Goal: Communication & Community: Answer question/provide support

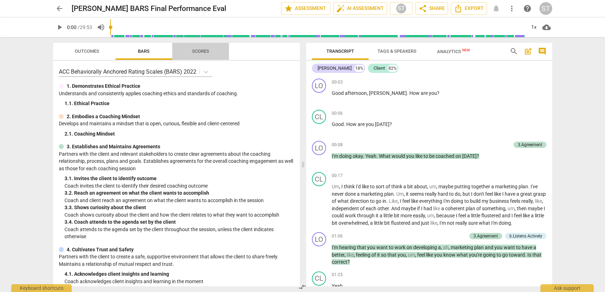
click at [204, 52] on span "Scores" at bounding box center [200, 51] width 17 height 5
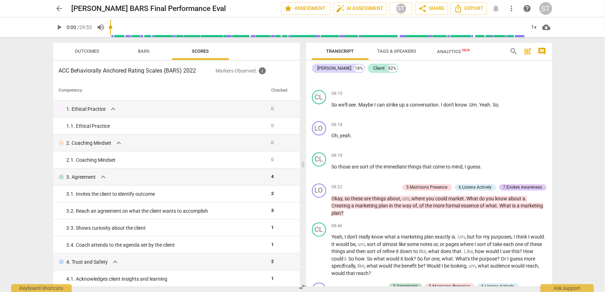
scroll to position [886, 0]
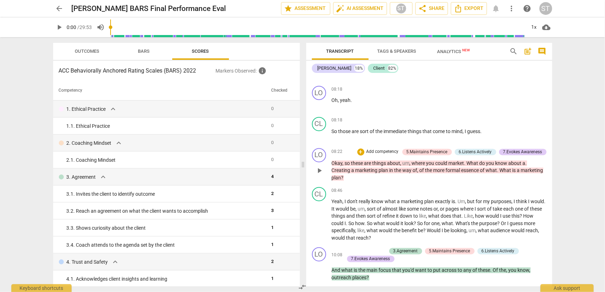
click at [386, 156] on p "Add competency" at bounding box center [383, 152] width 34 height 6
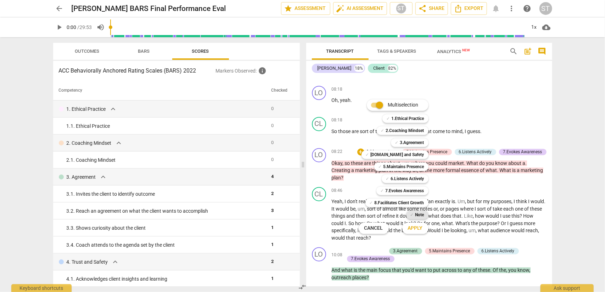
click at [418, 211] on b "Note" at bounding box center [420, 215] width 9 height 9
click at [418, 214] on b "Note" at bounding box center [420, 215] width 9 height 9
click at [418, 228] on span "Apply" at bounding box center [415, 228] width 15 height 7
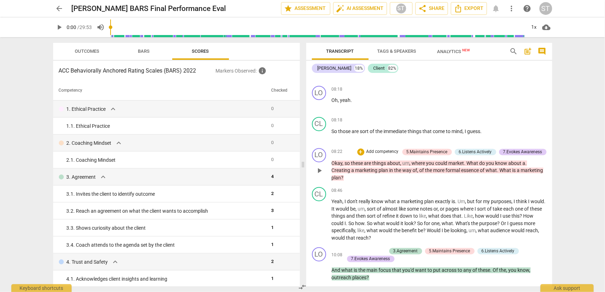
click at [393, 156] on p "Add competency" at bounding box center [383, 152] width 34 height 6
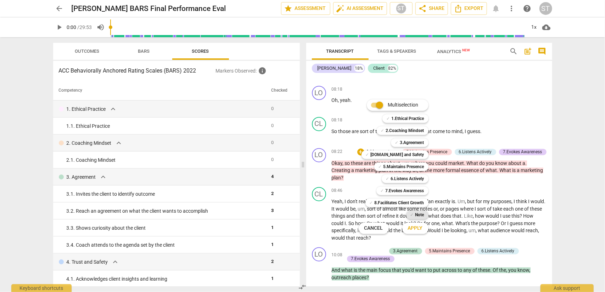
click at [414, 213] on div "✓ Note" at bounding box center [417, 215] width 22 height 9
click at [418, 230] on span "Apply" at bounding box center [415, 228] width 15 height 7
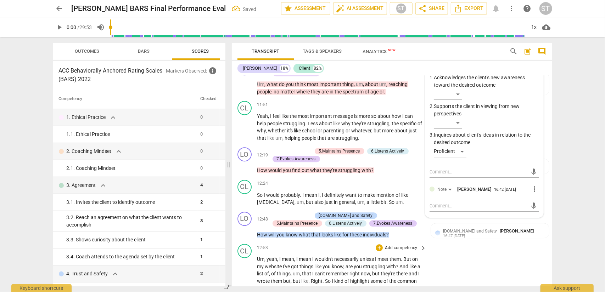
scroll to position [1393, 0]
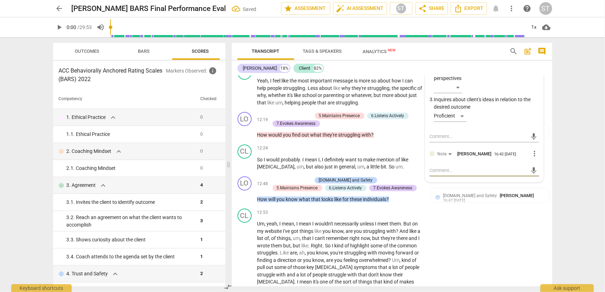
click at [439, 174] on textarea at bounding box center [479, 170] width 98 height 7
type textarea "C"
type textarea "Cl"
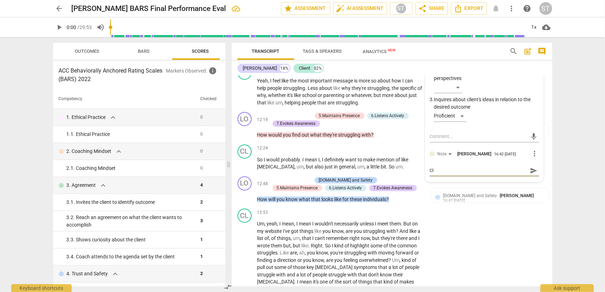
type textarea "Cli"
type textarea "Clie"
type textarea "Clien"
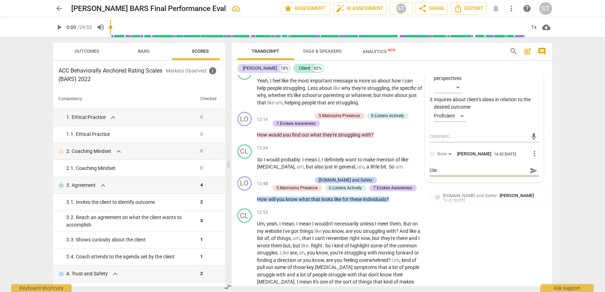
type textarea "Clien"
type textarea "Client"
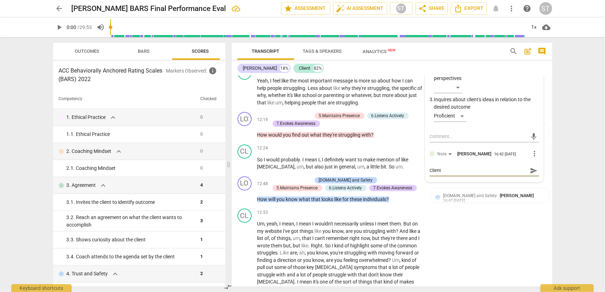
type textarea "Client j"
type textarea "Client ju"
type textarea "Client jus"
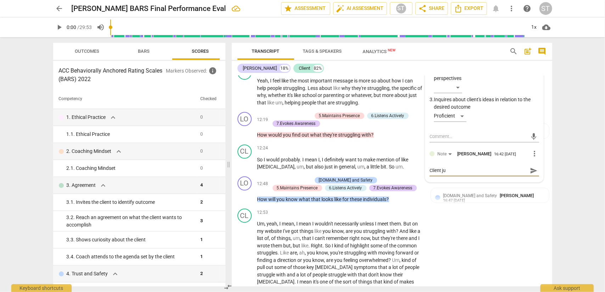
type textarea "Client jus"
type textarea "Client just"
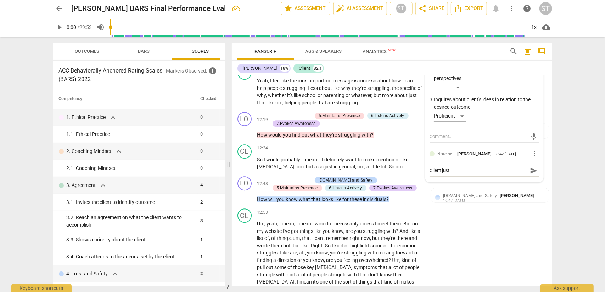
type textarea "Client just e"
type textarea "Client just ex"
type textarea "Client just exp"
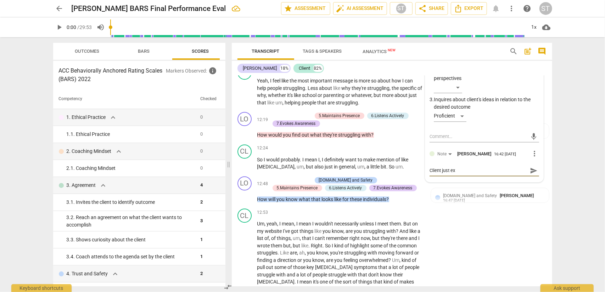
type textarea "Client just exp"
type textarea "Client just expr"
type textarea "Client just exp"
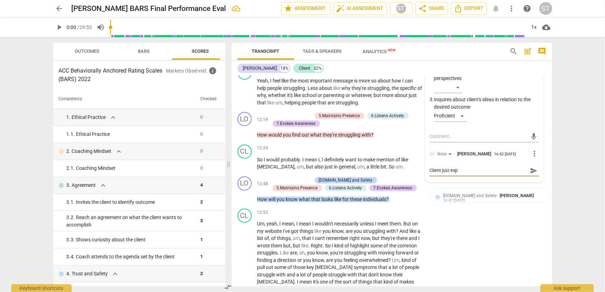
type textarea "Client just expr"
type textarea "Client just expre"
type textarea "Client just expres"
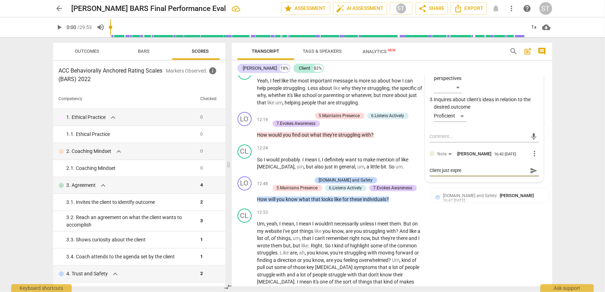
type textarea "Client just expres"
type textarea "Client just express"
type textarea "Client just expresse"
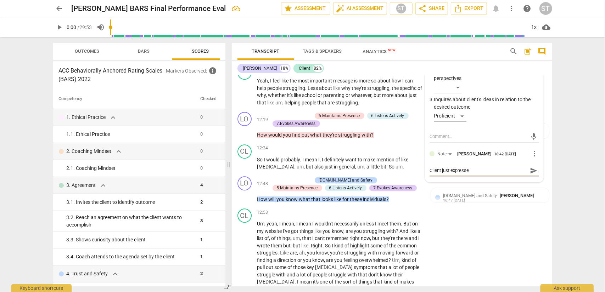
type textarea "Client just expressed"
type textarea "Client just expressed,"
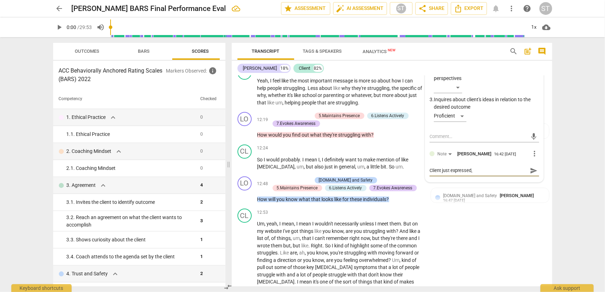
type textarea "Client just expressed,"
type textarea "Client just expressed, ""
type textarea "Client just expressed, "m"
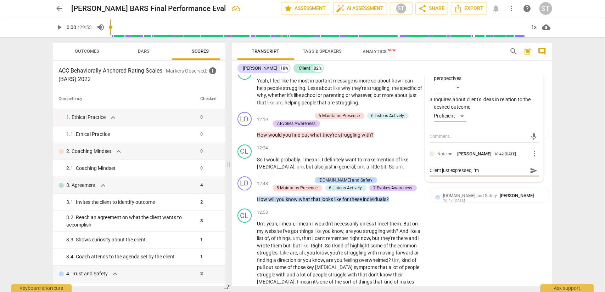
type textarea "Client just expressed, "ma"
type textarea "Client just expressed, "may"
type textarea "Client just expressed, "mayb"
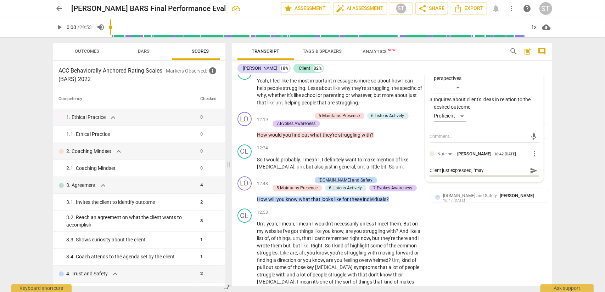
type textarea "Client just expressed, "mayb"
type textarea "Client just expressed, "maybe"
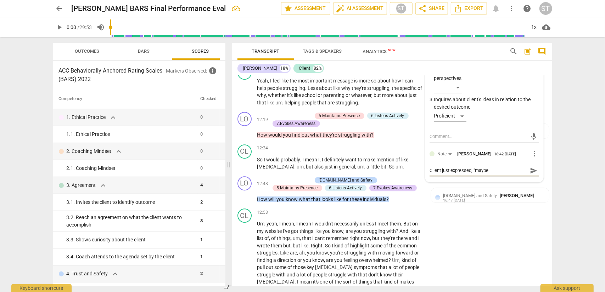
type textarea "Client just expressed, "maybe I"
type textarea "Client just expressed, "maybe I c"
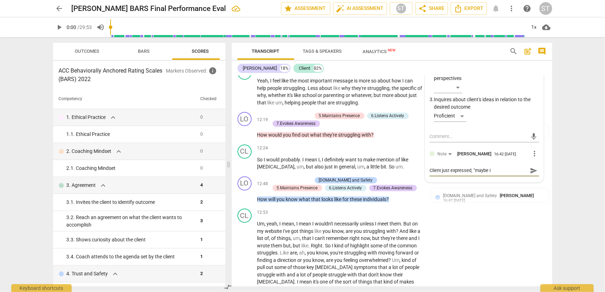
type textarea "Client just expressed, "maybe I c"
type textarea "Client just expressed, "maybe I co"
type textarea "Client just expressed, "maybe I cou"
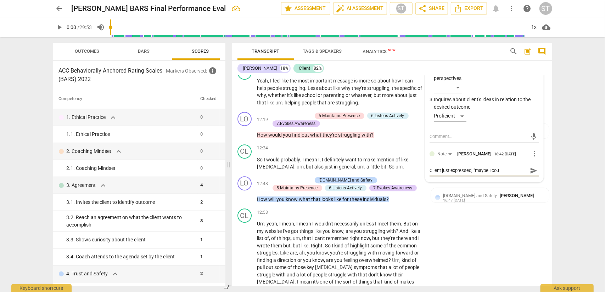
type textarea "Client just expressed, "maybe I coul"
type textarea "Client just expressed, "maybe I could"
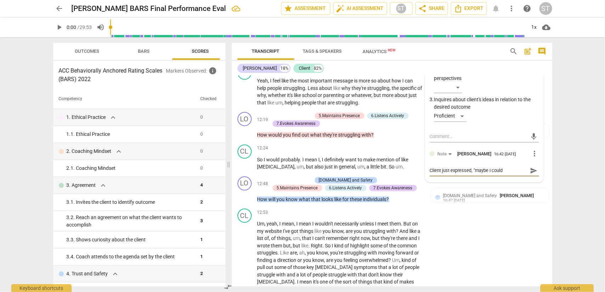
type textarea "Client just expressed, "maybe I could"
type textarea "Client just expressed, "maybe I could s"
type textarea "Client just expressed, "maybe I could st"
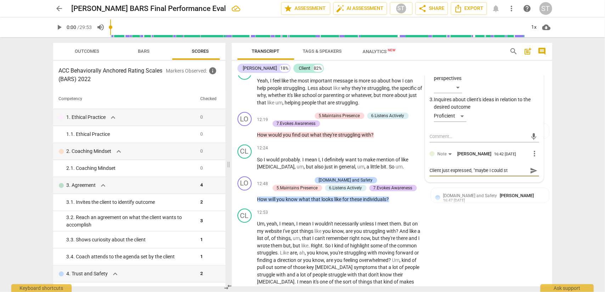
type textarea "Client just expressed, "maybe I could str"
type textarea "Client just expressed, "maybe I could stri"
type textarea "Client just expressed, "maybe I could strik"
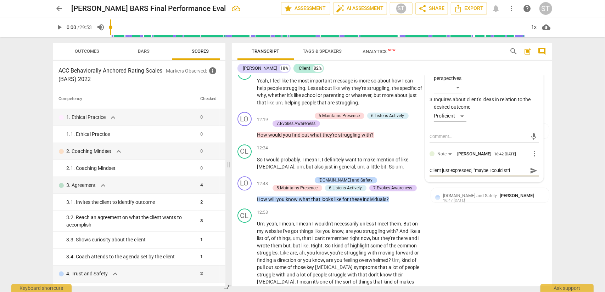
type textarea "Client just expressed, "maybe I could strik"
type textarea "Client just expressed, "maybe I could strike"
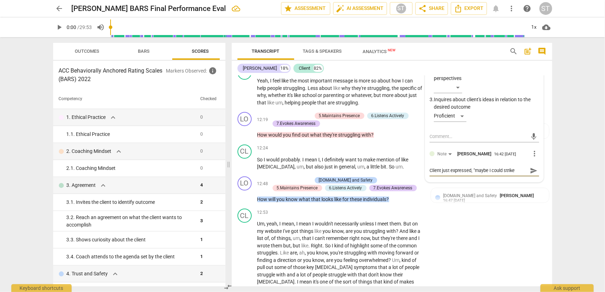
type textarea "Client just expressed, "maybe I could strike u"
type textarea "Client just expressed, "maybe I could strike up"
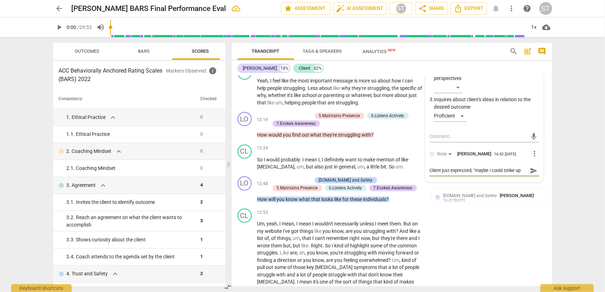
type textarea "Client just expressed, "maybe I could strike up"
type textarea "Client just expressed, "maybe I could strike up a"
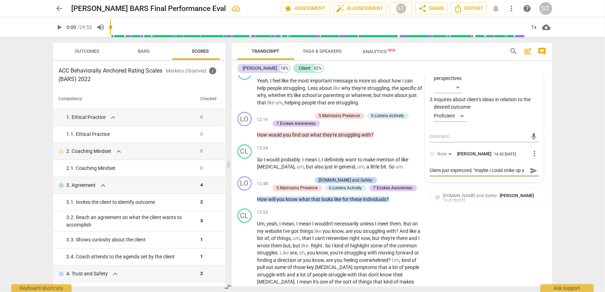
type textarea "Client just expressed, "maybe I could strike up a c"
type textarea "Client just expressed, "maybe I could strike up a co"
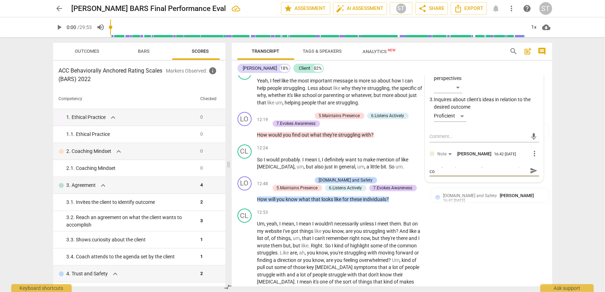
type textarea "Client just expressed, "maybe I could strike up a con"
type textarea "Client just expressed, "maybe I could strike up a conv"
type textarea "Client just expressed, "maybe I could strike up a conve"
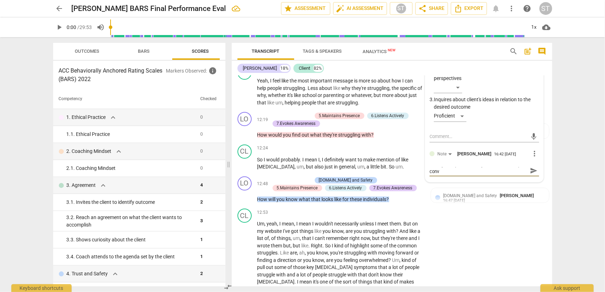
type textarea "Client just expressed, "maybe I could strike up a conve"
type textarea "Client just expressed, "maybe I could strike up a conver"
type textarea "Client just expressed, "maybe I could strike up a convers"
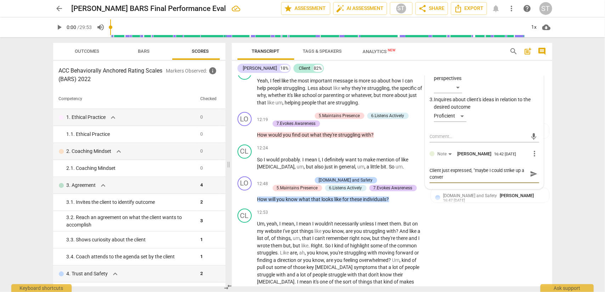
type textarea "Client just expressed, "maybe I could strike up a convers"
type textarea "Client just expressed, "maybe I could strike up a conversa"
type textarea "Client just expressed, "maybe I could strike up a conversat"
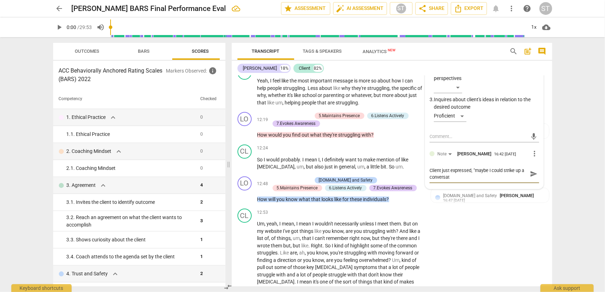
type textarea "Client just expressed, "maybe I could strike up a conversati"
type textarea "Client just expressed, "maybe I could strike up a conversatio"
type textarea "Client just expressed, "maybe I could strike up a conversation"
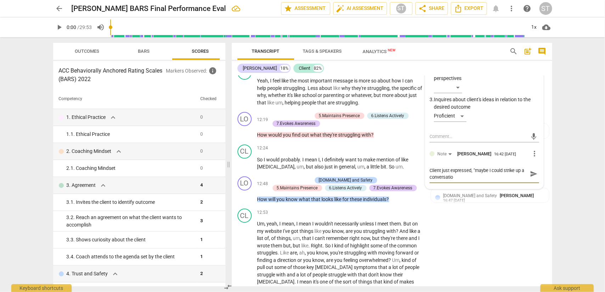
type textarea "Client just expressed, "maybe I could strike up a conversation"
type textarea "Client just expressed, "maybe I could strike up a conversation."
type textarea "Client just expressed, "maybe I could strike up a conversation.""
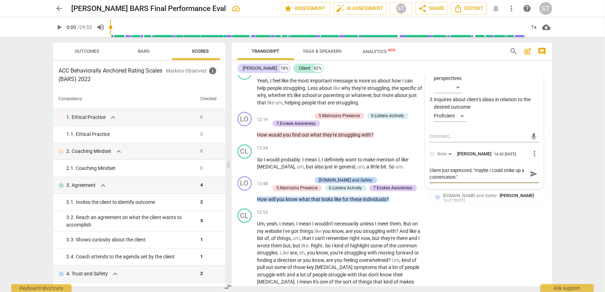
type textarea "Client just expressed, "maybe I could strike up a conversation.""
type textarea "Client just expressed, "maybe I could strike up a conversation." 4"
type textarea "Client just expressed, "maybe I could strike up a conversation." 4."
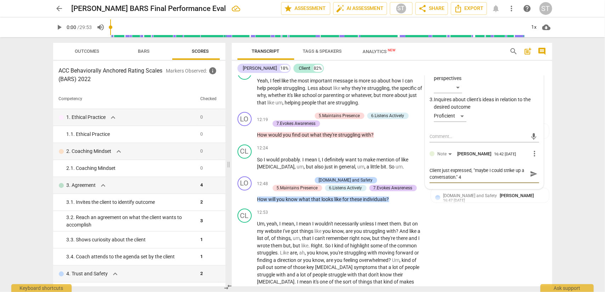
type textarea "Client just expressed, "maybe I could strike up a conversation." 4."
type textarea "Client just expressed, "maybe I could strike up a conversation." 4.1"
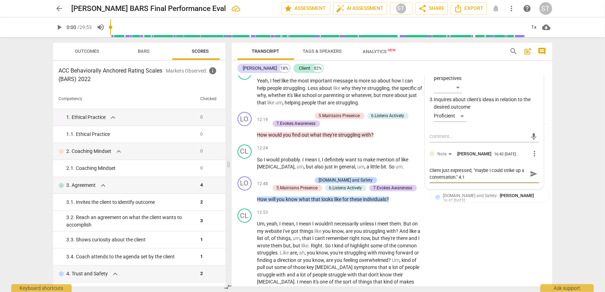
type textarea "Client just expressed, "maybe I could strike up a conversation." 4.1 -"
type textarea "Client just expressed, "maybe I could strike up a conversation." 4.1 - a"
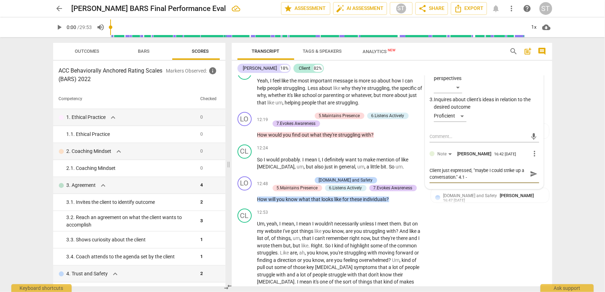
type textarea "Client just expressed, "maybe I could strike up a conversation." 4.1 - a"
type textarea "Client just expressed, "maybe I could strike up a conversation." 4.1 - ac"
type textarea "Client just expressed, "maybe I could strike up a conversation." 4.1 - ack"
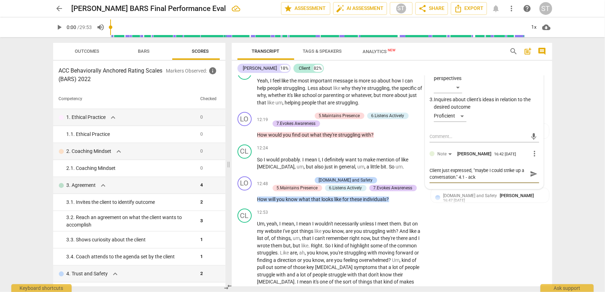
type textarea "Client just expressed, "maybe I could strike up a conversation." 4.1 - ackn"
type textarea "Client just expressed, "maybe I could strike up a conversation." 4.1 - ackno"
type textarea "Client just expressed, "maybe I could strike up a conversation." 4.1 - acknow"
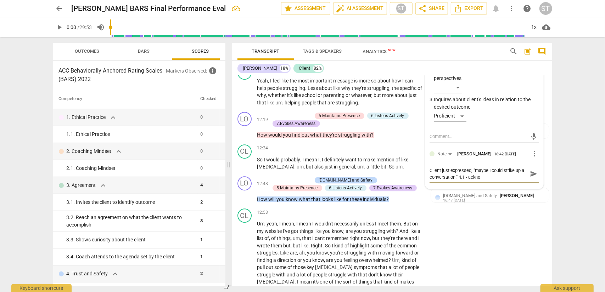
type textarea "Client just expressed, "maybe I could strike up a conversation." 4.1 - acknow"
type textarea "Client just expressed, "maybe I could strike up a conversation." 4.1 - acknowl"
type textarea "Client just expressed, "maybe I could strike up a conversation." 4.1 - acknowle"
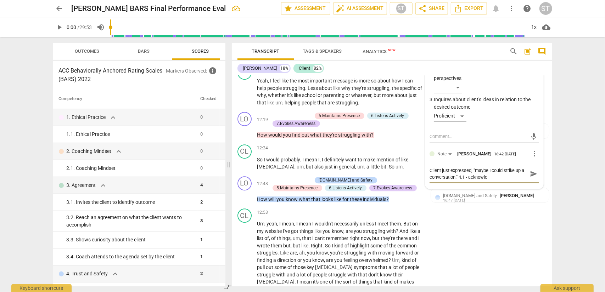
type textarea "Client just expressed, "maybe I could strike up a conversation." 4.1 - acknowled"
type textarea "Client just expressed, "maybe I could strike up a conversation." 4.1 - acknowle…"
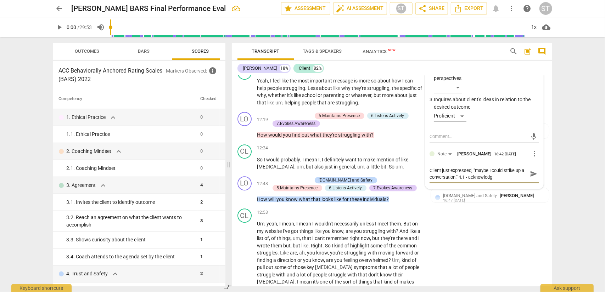
type textarea "Client just expressed, "maybe I could strike up a conversation." 4.1 - acknowle…"
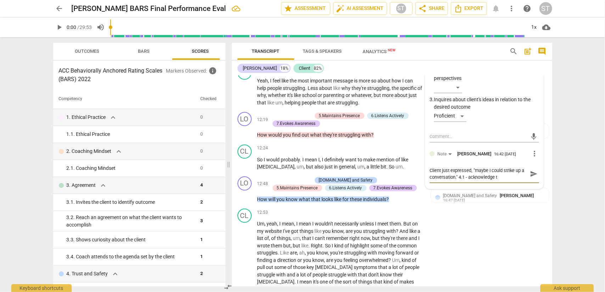
type textarea "Client just expressed, "maybe I could strike up a conversation." 4.1 - acknowle…"
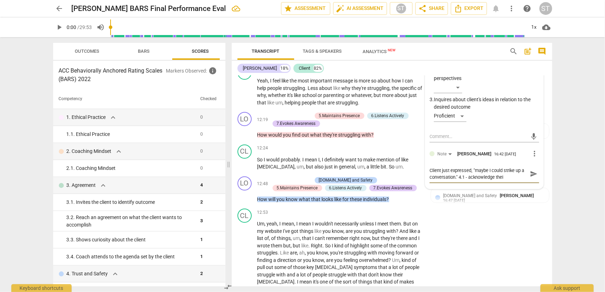
type textarea "Client just expressed, "maybe I could strike up a conversation." 4.1 - acknowle…"
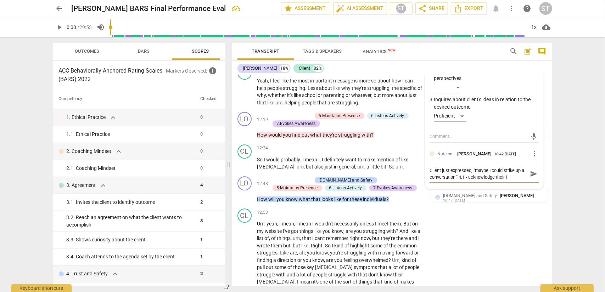
type textarea "Client just expressed, "maybe I could strike up a conversation." 4.1 - acknowle…"
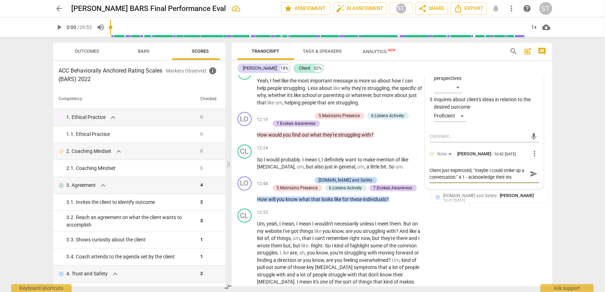
type textarea "Client just expressed, "maybe I could strike up a conversation." 4.1 - acknowle…"
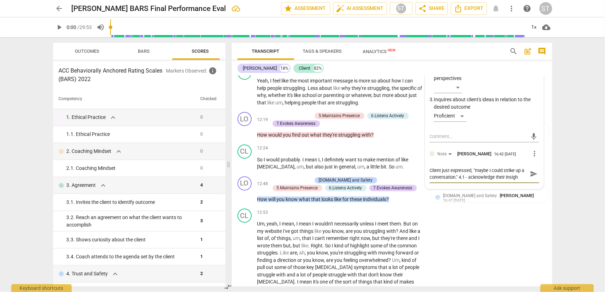
type textarea "Client just expressed, "maybe I could strike up a conversation." 4.1 - acknowle…"
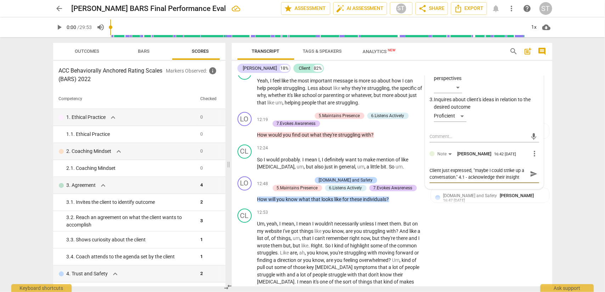
type textarea "Client just expressed, "maybe I could strike up a conversation." 4.1 - acknowle…"
click at [535, 188] on span "send" at bounding box center [534, 184] width 8 height 8
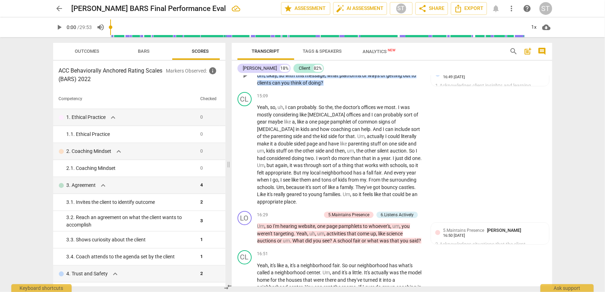
scroll to position [1748, 0]
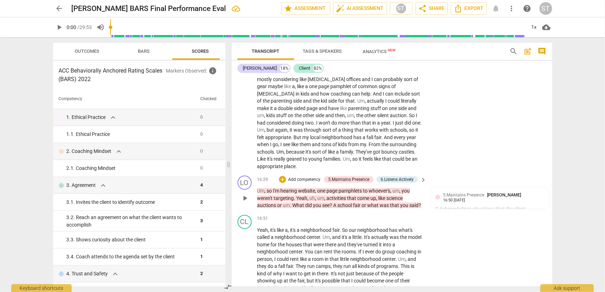
click at [326, 205] on span "see" at bounding box center [326, 206] width 7 height 6
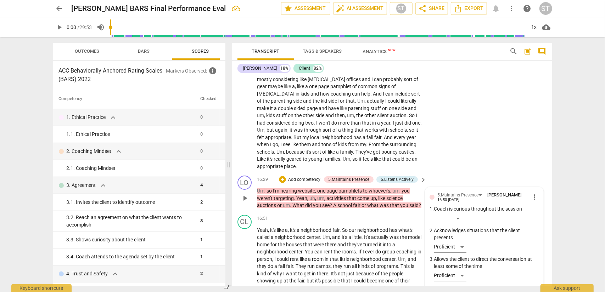
scroll to position [1862, 0]
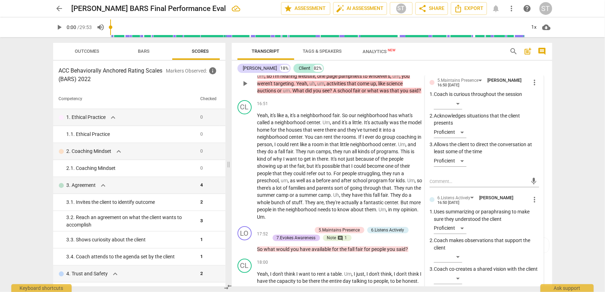
click at [327, 94] on p "Um , so I'm hearing website , one page pamphlets to whoever's , um , you weren'…" at bounding box center [340, 84] width 166 height 22
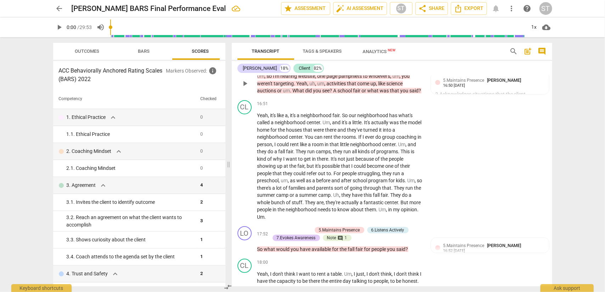
click at [330, 90] on span "?" at bounding box center [332, 91] width 4 height 6
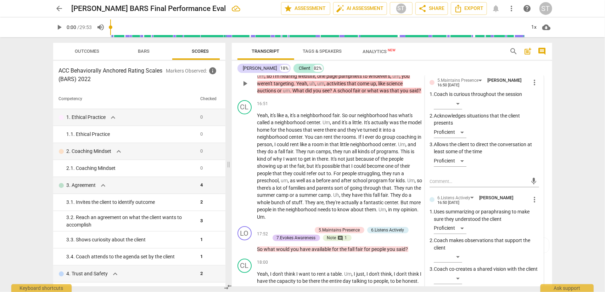
click at [331, 91] on span "?" at bounding box center [332, 91] width 4 height 6
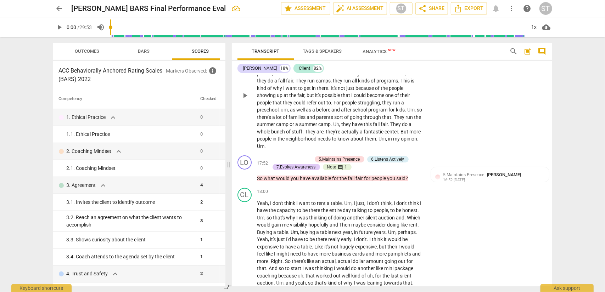
scroll to position [1969, 0]
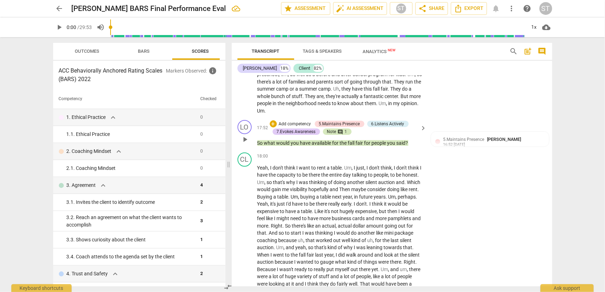
click at [339, 132] on span "comment" at bounding box center [341, 132] width 6 height 6
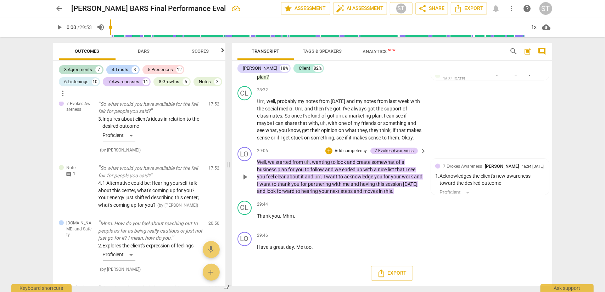
scroll to position [3107, 0]
click at [200, 50] on span "Scores" at bounding box center [200, 51] width 17 height 5
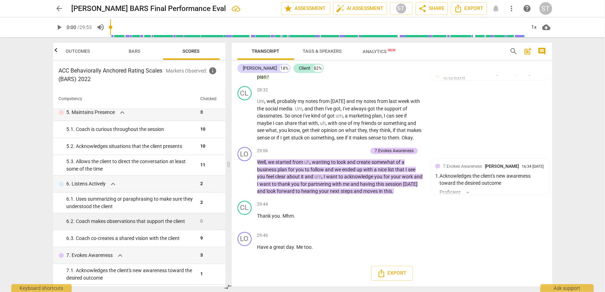
scroll to position [265, 0]
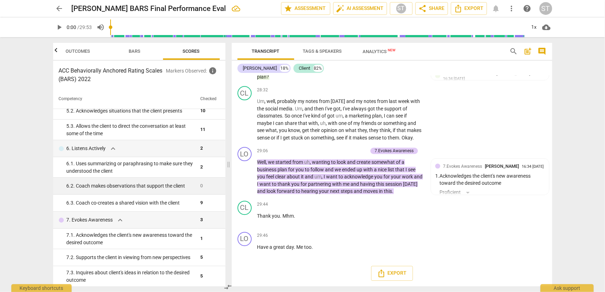
click at [201, 186] on span "0" at bounding box center [202, 185] width 2 height 5
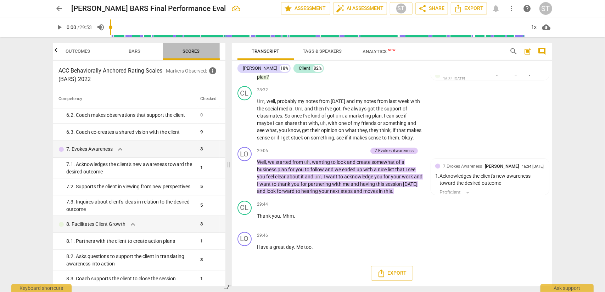
click at [187, 51] on span "Scores" at bounding box center [191, 51] width 17 height 5
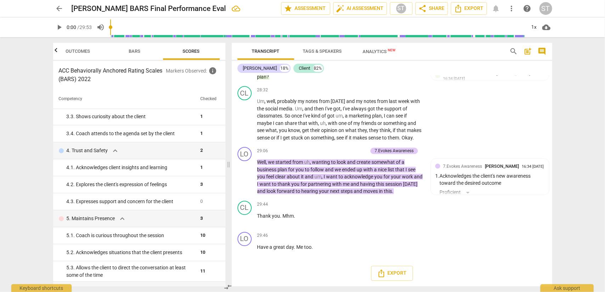
scroll to position [159, 0]
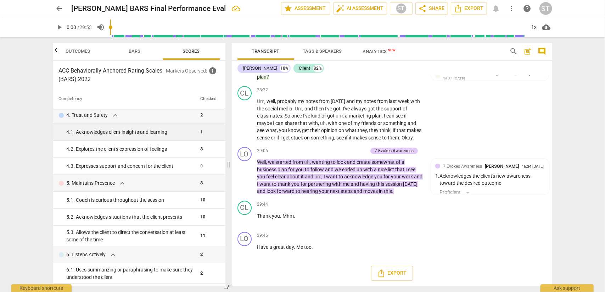
click at [141, 131] on div "4. 1. Acknowledges client insights and learning" at bounding box center [131, 132] width 128 height 7
click at [80, 50] on span "Outcomes" at bounding box center [78, 51] width 24 height 5
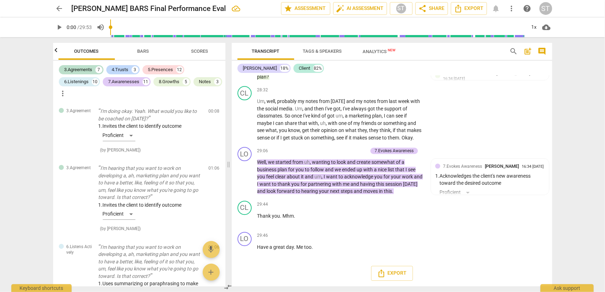
scroll to position [0, 0]
click at [125, 71] on div "4.Trusts" at bounding box center [120, 69] width 17 height 7
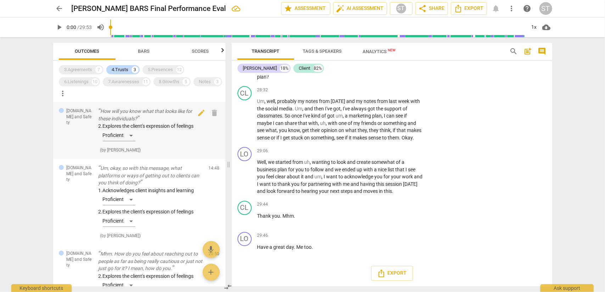
scroll to position [58, 0]
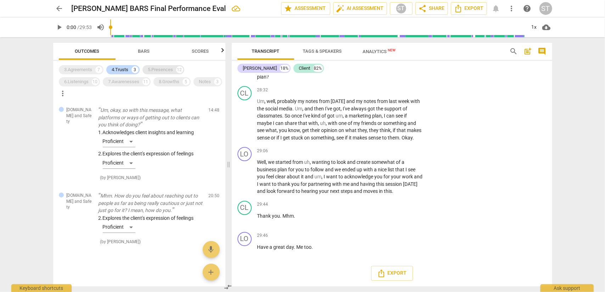
drag, startPoint x: 157, startPoint y: 69, endPoint x: 110, endPoint y: 68, distance: 47.5
click at [157, 69] on div "5.Presences" at bounding box center [160, 69] width 25 height 7
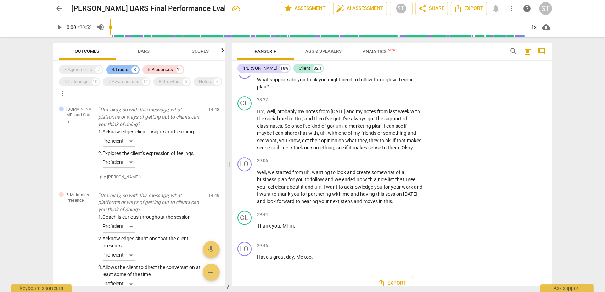
click at [129, 69] on div "4.Trusts" at bounding box center [120, 69] width 17 height 7
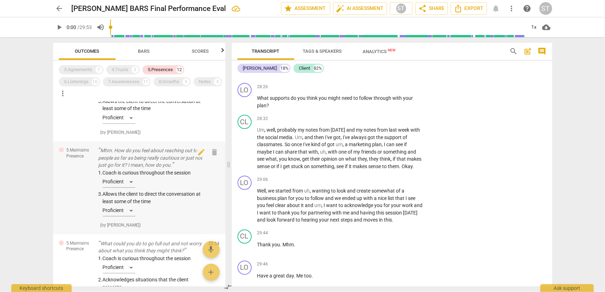
scroll to position [1135, 0]
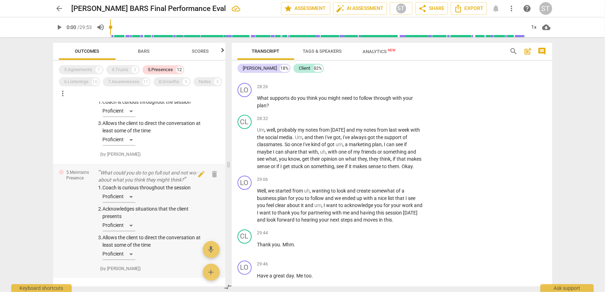
click at [128, 213] on div "1. Coach is curious throughout the session Proficient 2. Acknowledges situation…" at bounding box center [151, 223] width 105 height 79
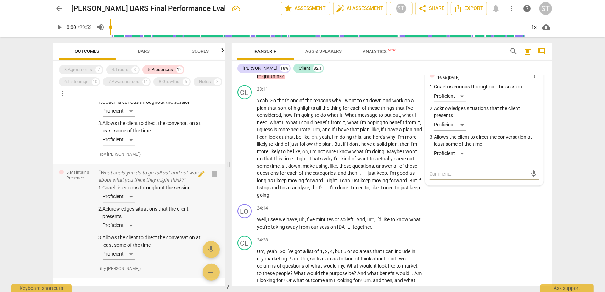
scroll to position [1162, 0]
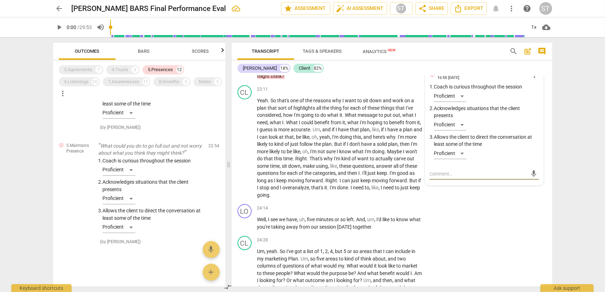
drag, startPoint x: 73, startPoint y: 82, endPoint x: 152, endPoint y: 61, distance: 81.8
click at [73, 82] on div "6.Listenings" at bounding box center [77, 81] width 24 height 7
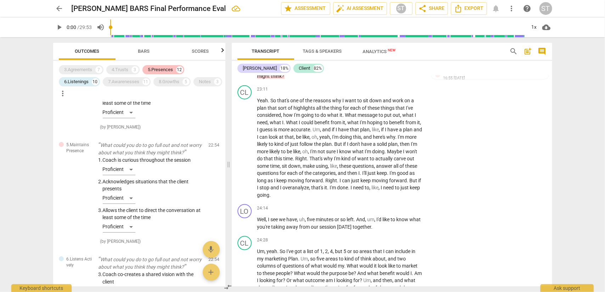
click at [154, 71] on div "5.Presences" at bounding box center [160, 69] width 25 height 7
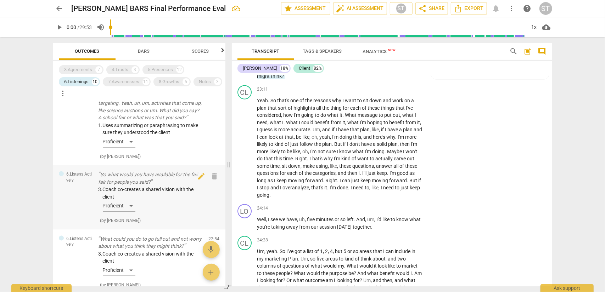
scroll to position [611, 0]
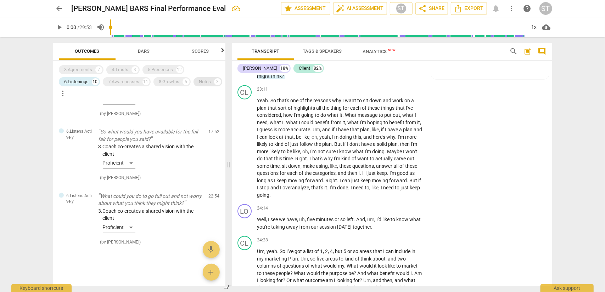
click at [199, 85] on div "Notes" at bounding box center [205, 81] width 12 height 7
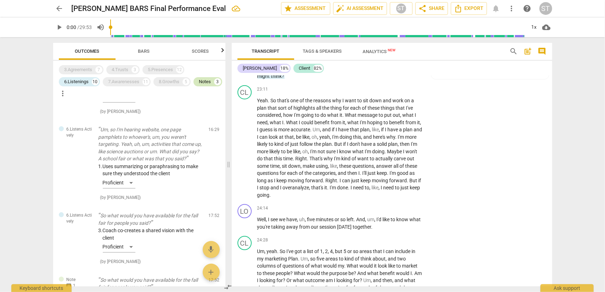
scroll to position [695, 0]
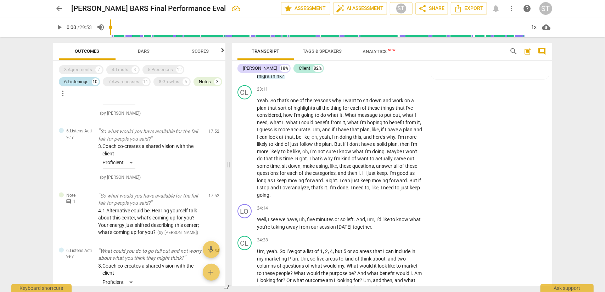
click at [71, 82] on div "6.Listenings" at bounding box center [77, 81] width 24 height 7
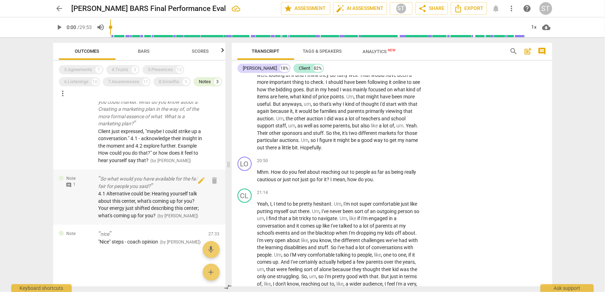
scroll to position [0, 0]
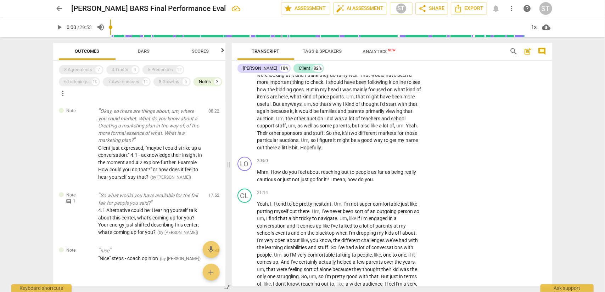
click at [145, 51] on span "Bars" at bounding box center [144, 51] width 12 height 5
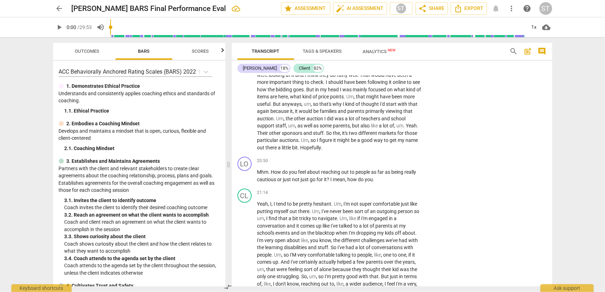
click at [200, 50] on span "Scores" at bounding box center [200, 51] width 17 height 5
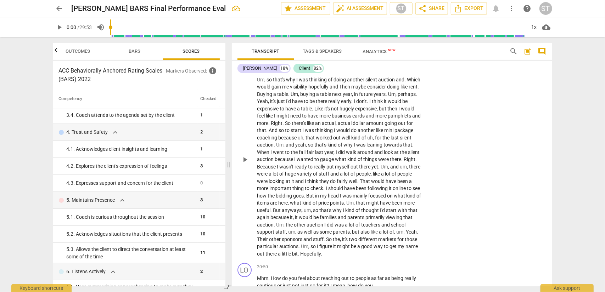
scroll to position [2177, 0]
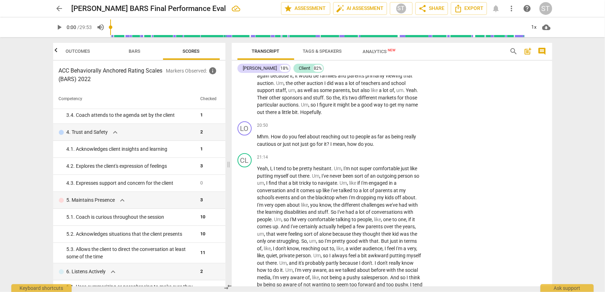
click at [80, 49] on span "Outcomes" at bounding box center [78, 51] width 24 height 5
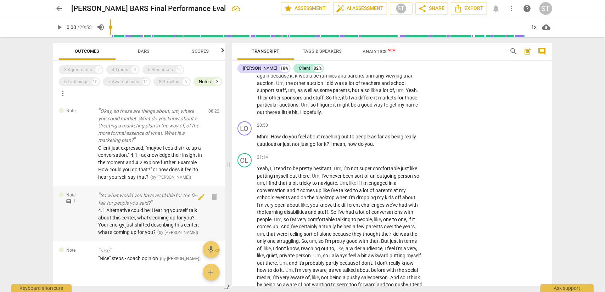
scroll to position [17, 0]
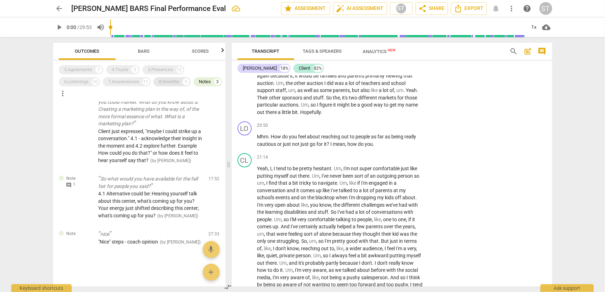
click at [173, 83] on div "8.Growths" at bounding box center [169, 81] width 21 height 7
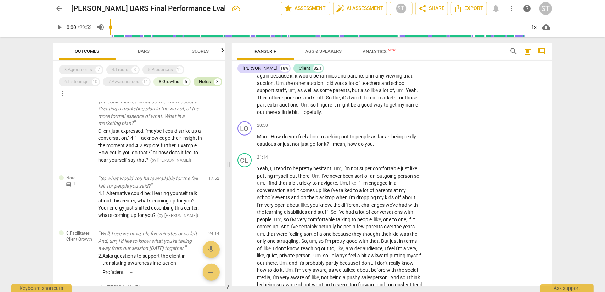
click at [199, 85] on div "Notes" at bounding box center [205, 81] width 12 height 7
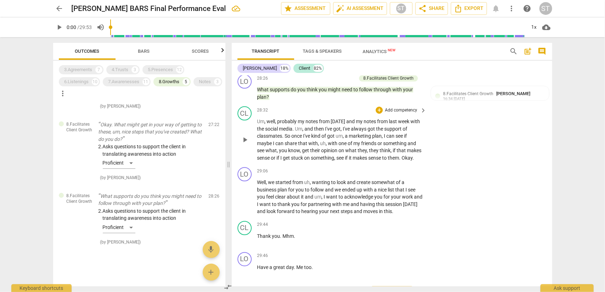
scroll to position [3055, 0]
